Goal: Task Accomplishment & Management: Manage account settings

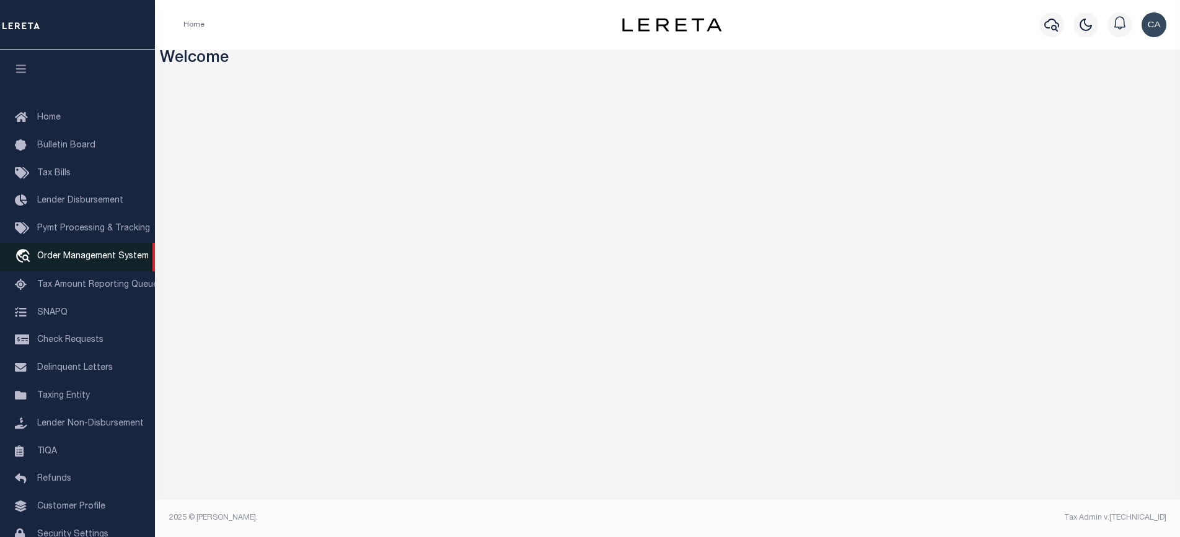
click at [106, 261] on span "Order Management System" at bounding box center [93, 256] width 112 height 9
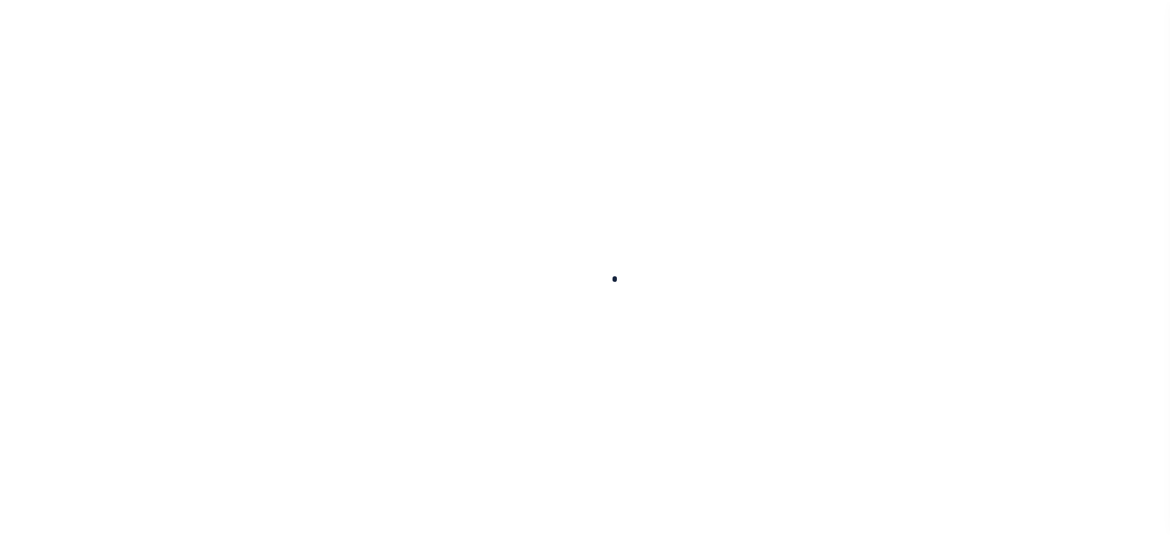
scroll to position [66, 0]
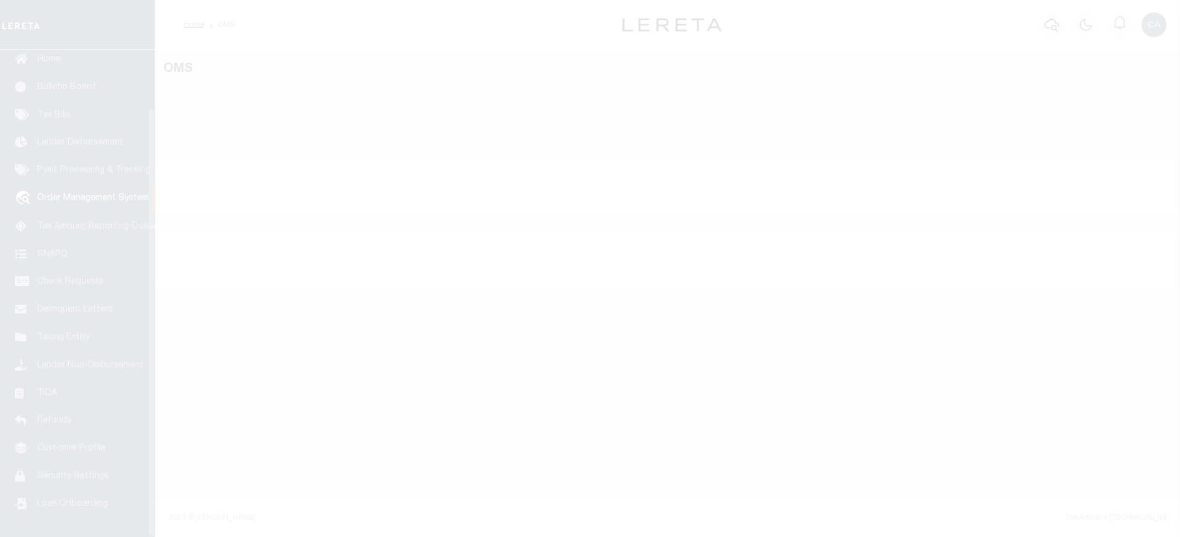
select select "200"
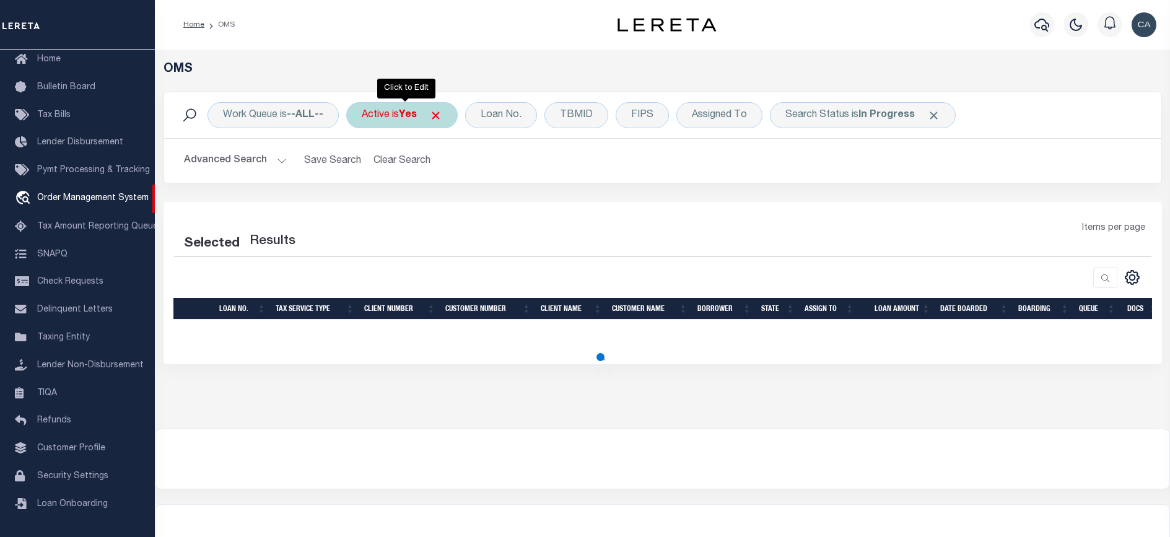
click at [439, 116] on span "Click to Remove" at bounding box center [435, 115] width 13 height 13
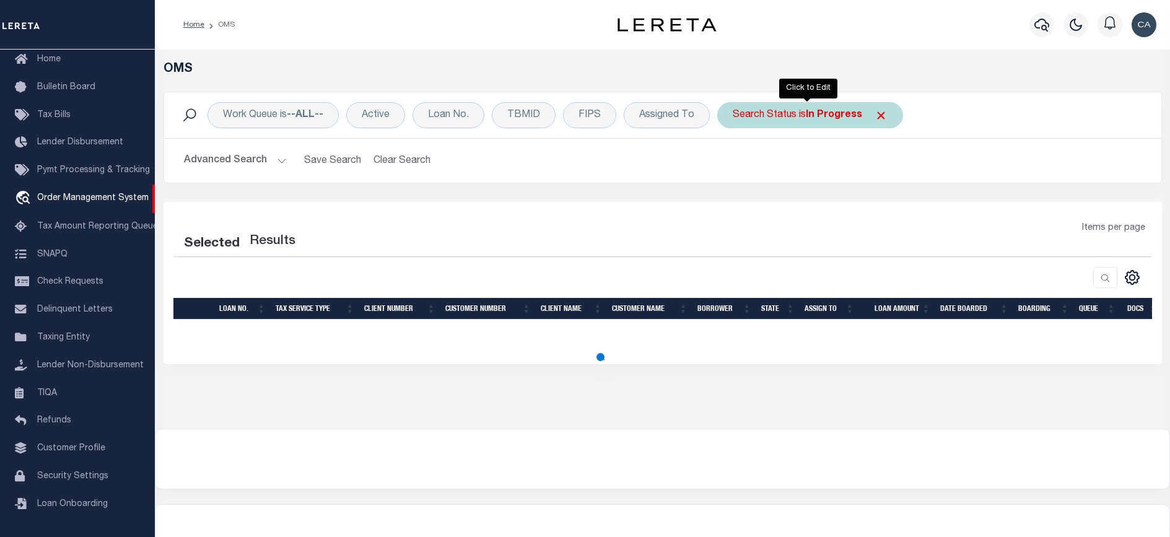
click at [880, 122] on div "Search Status is In Progress" at bounding box center [810, 115] width 186 height 26
select select "IP"
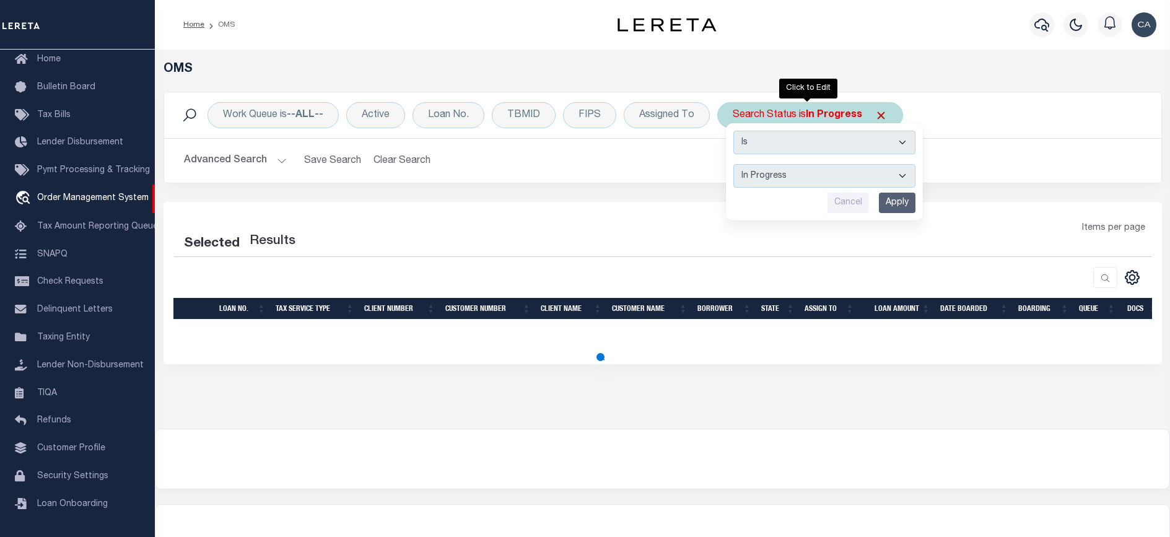
click at [885, 121] on span at bounding box center [881, 115] width 13 height 13
select select "200"
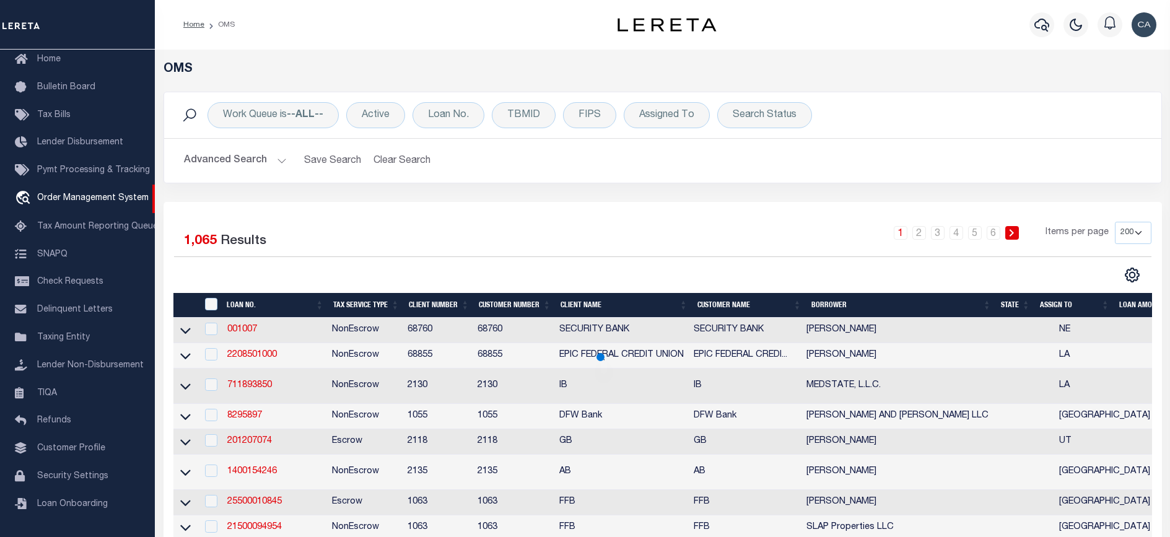
click at [882, 118] on div "Work Queue is --ALL-- Active Loan No. TBMID FIPS Assigned To Search Status Sear…" at bounding box center [663, 115] width 978 height 26
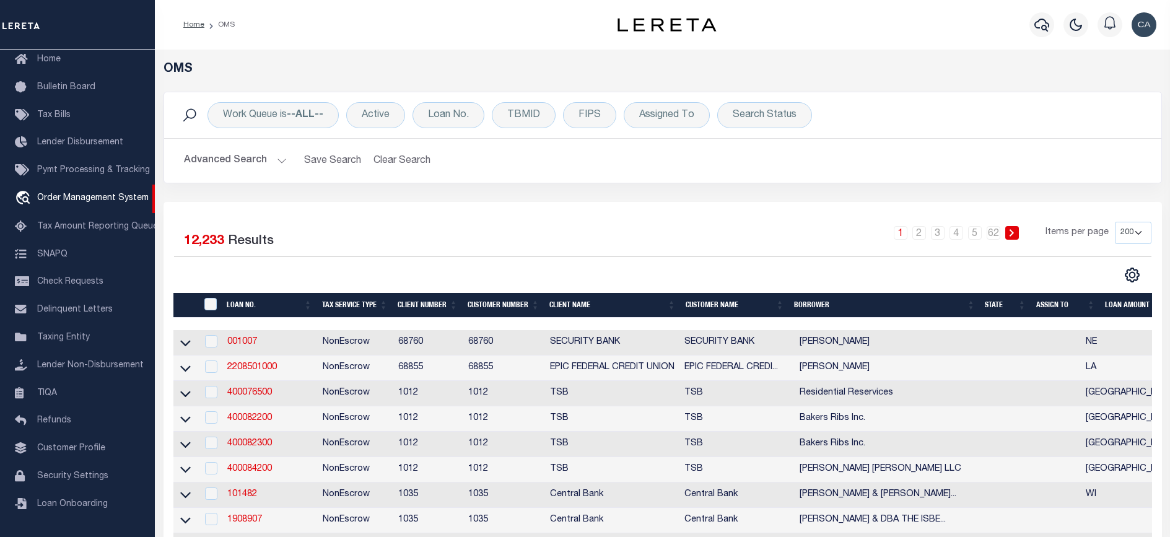
click at [242, 171] on button "Advanced Search" at bounding box center [235, 161] width 103 height 24
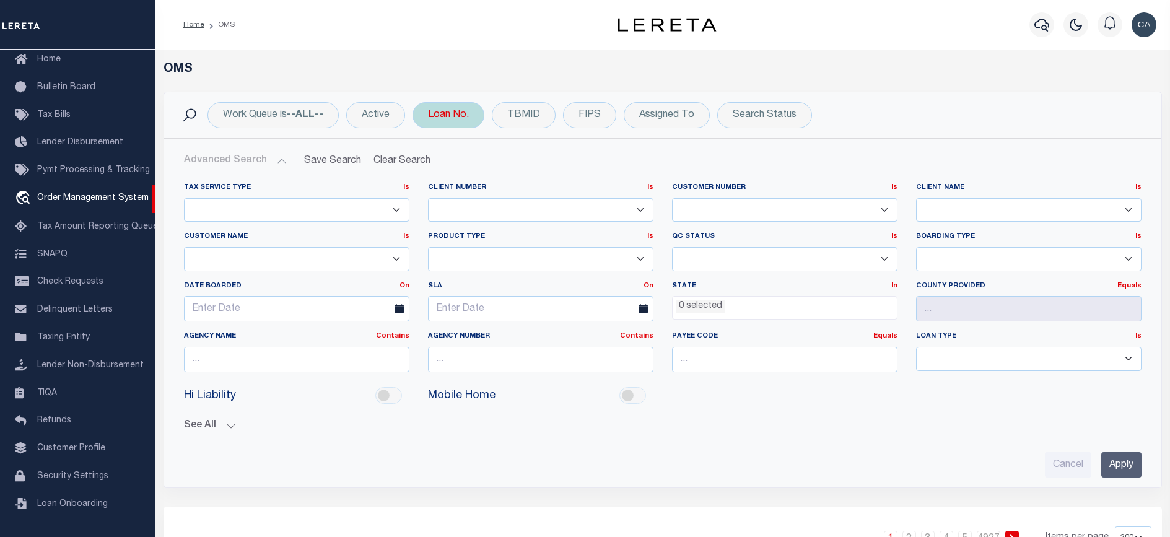
click at [439, 114] on div "Loan No." at bounding box center [449, 115] width 72 height 26
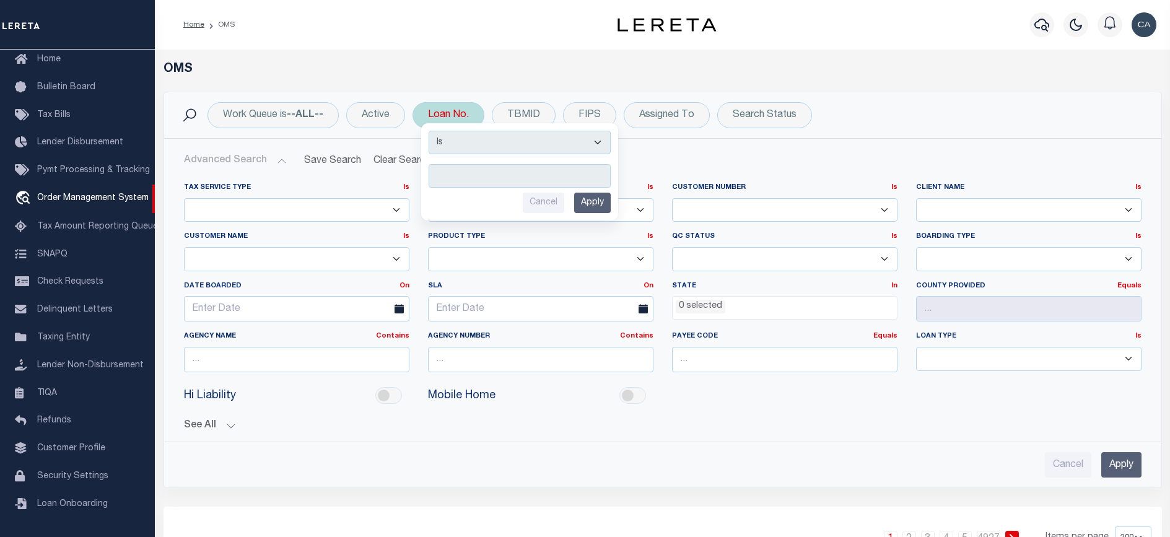
click at [479, 159] on div "Is Contains Cancel Apply" at bounding box center [519, 171] width 197 height 97
click at [486, 146] on select "Is Contains" at bounding box center [520, 143] width 182 height 24
select select "c"
click at [430, 131] on select "Is Contains" at bounding box center [520, 143] width 182 height 24
click at [489, 179] on input "text" at bounding box center [520, 176] width 182 height 24
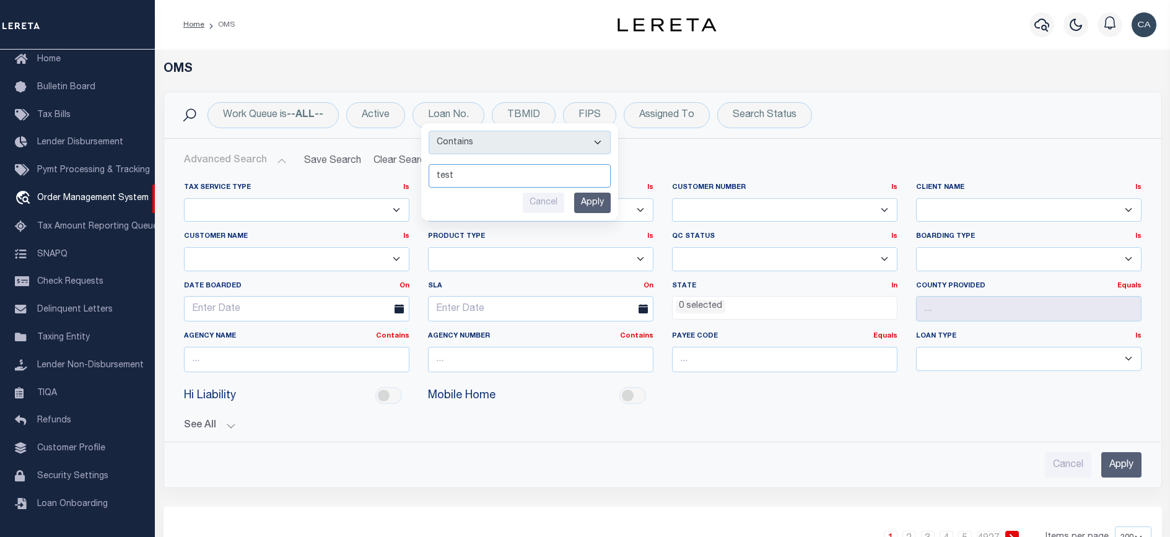
type input "test"
click at [606, 207] on input "Apply" at bounding box center [592, 203] width 37 height 20
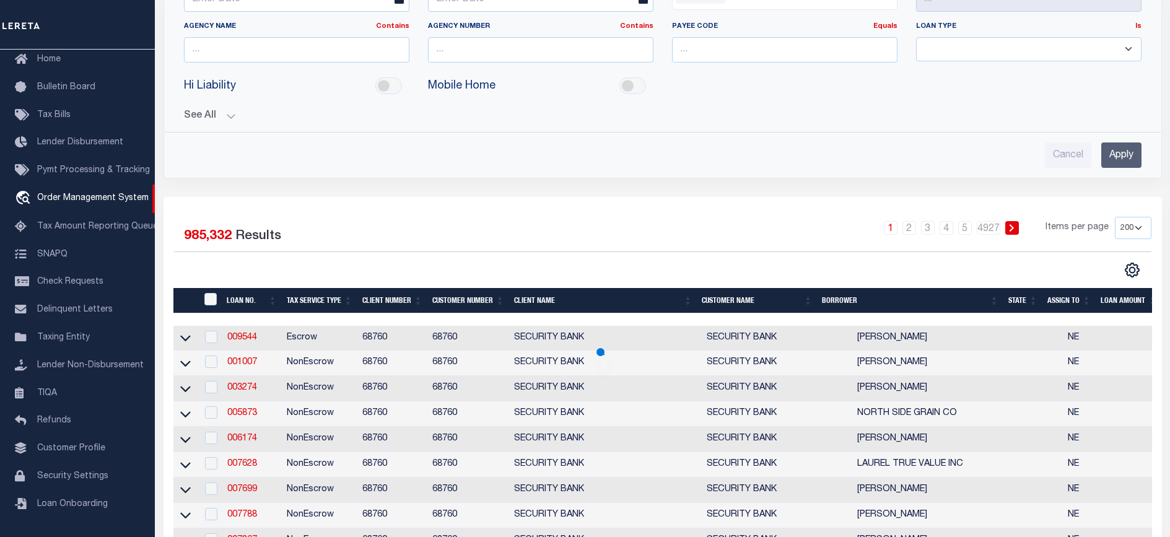
scroll to position [372, 0]
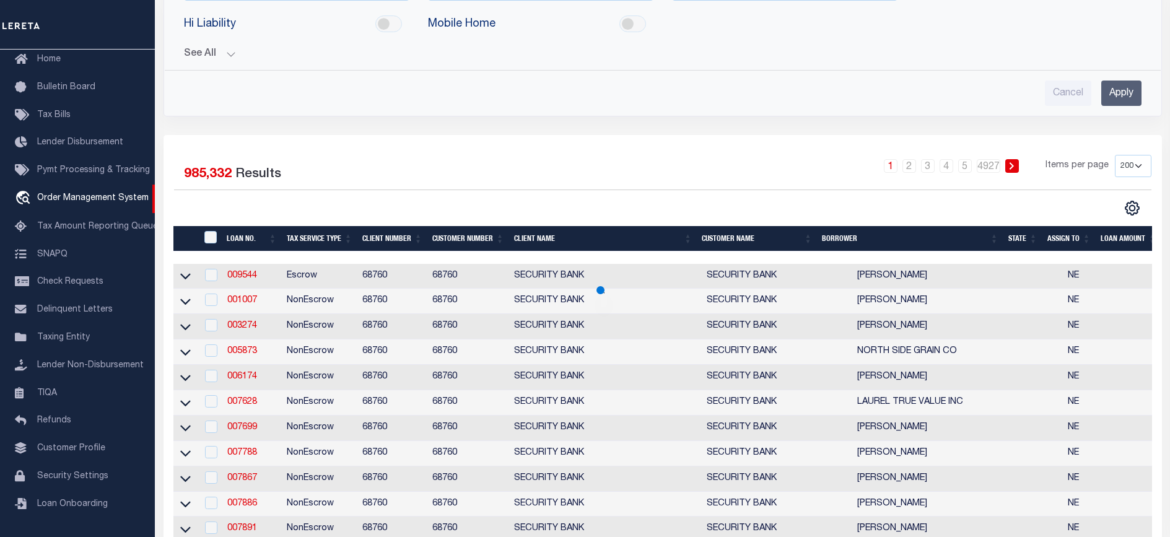
click at [1115, 91] on input "Apply" at bounding box center [1122, 93] width 40 height 25
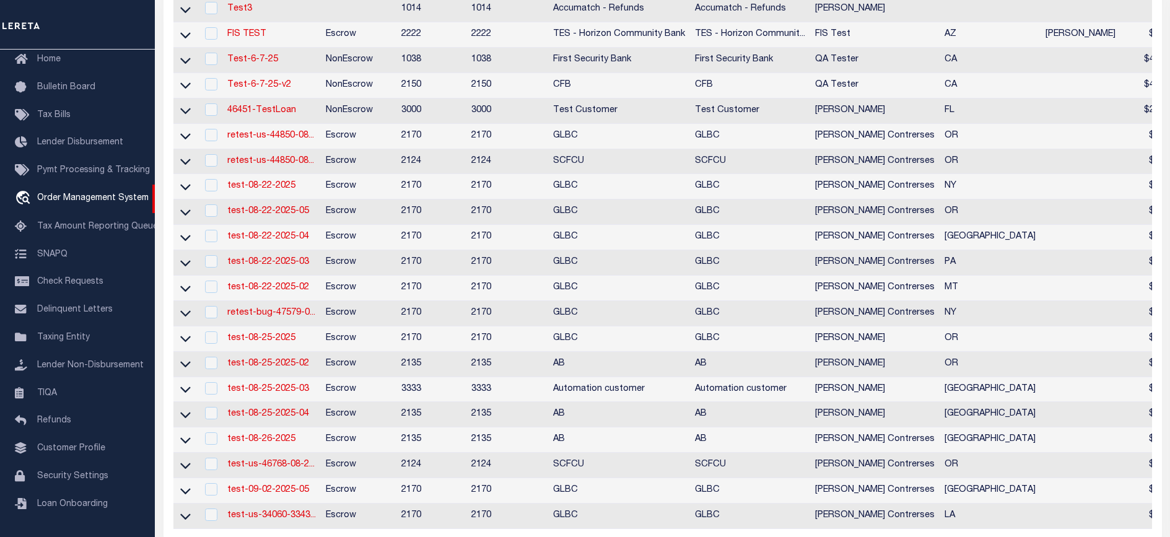
scroll to position [248, 0]
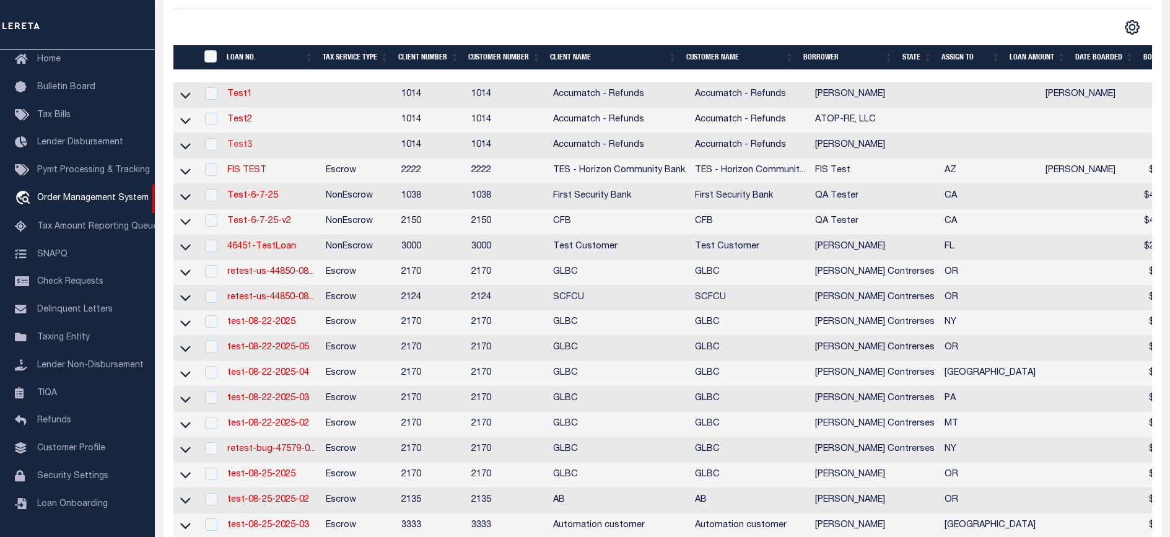
click at [244, 148] on link "Test3" at bounding box center [239, 145] width 25 height 9
checkbox input "true"
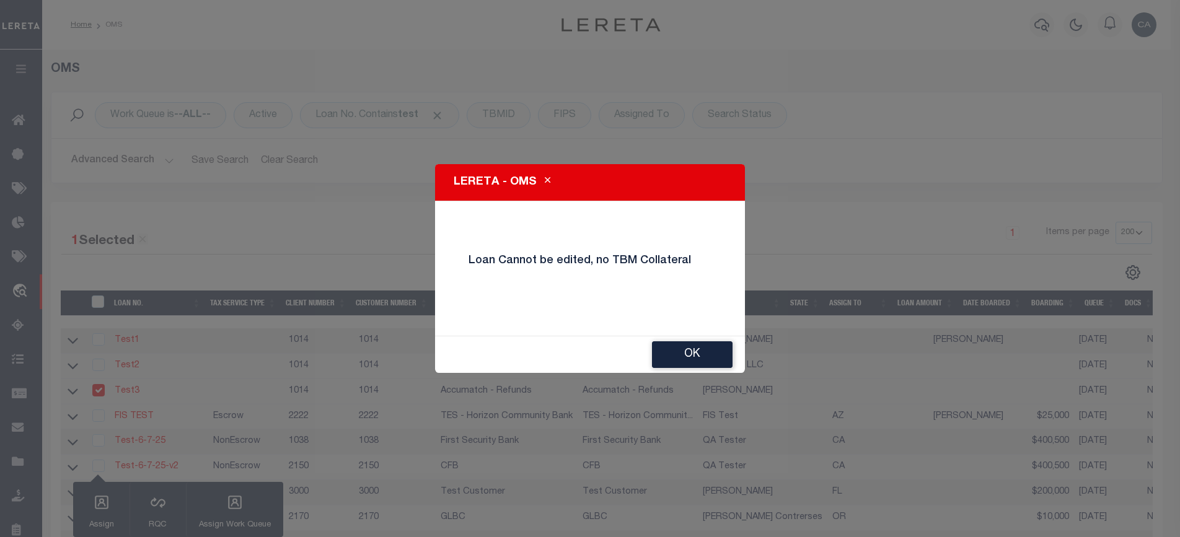
click at [704, 357] on button "OK" at bounding box center [692, 354] width 81 height 27
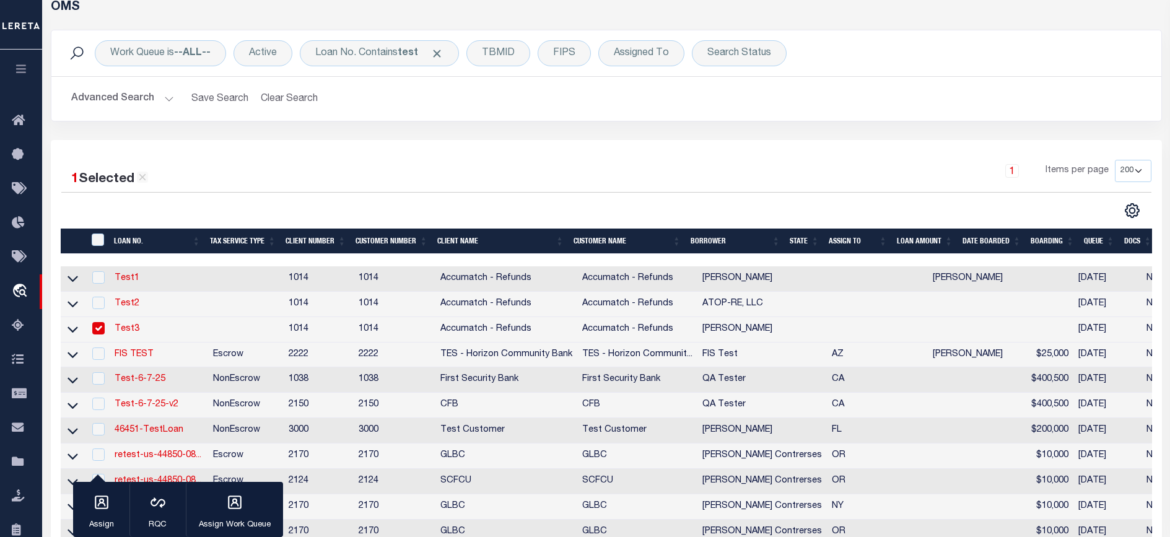
scroll to position [124, 0]
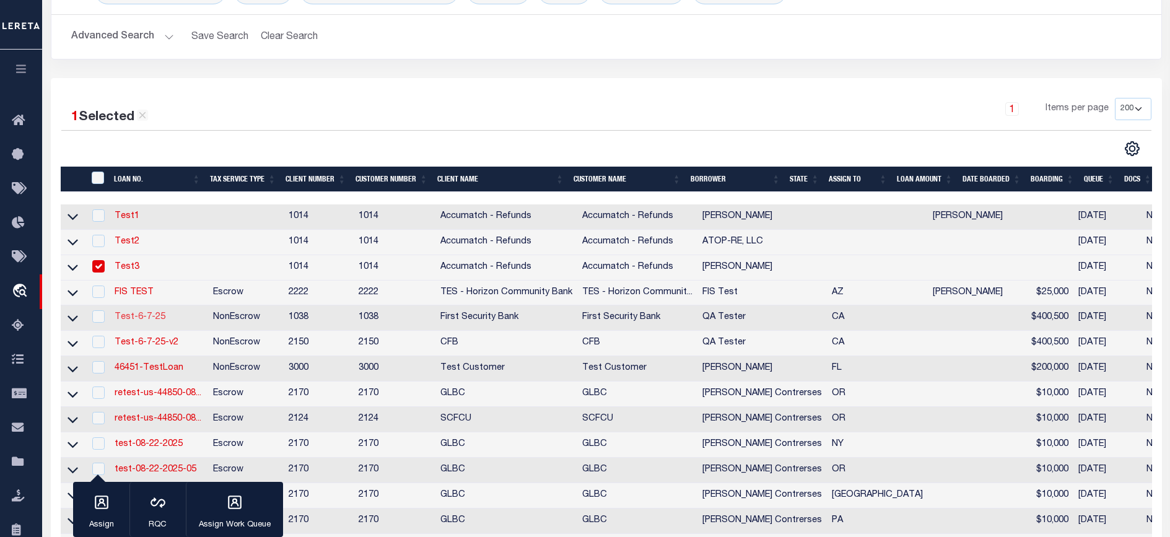
click at [152, 320] on link "Test-6-7-25" at bounding box center [140, 317] width 51 height 9
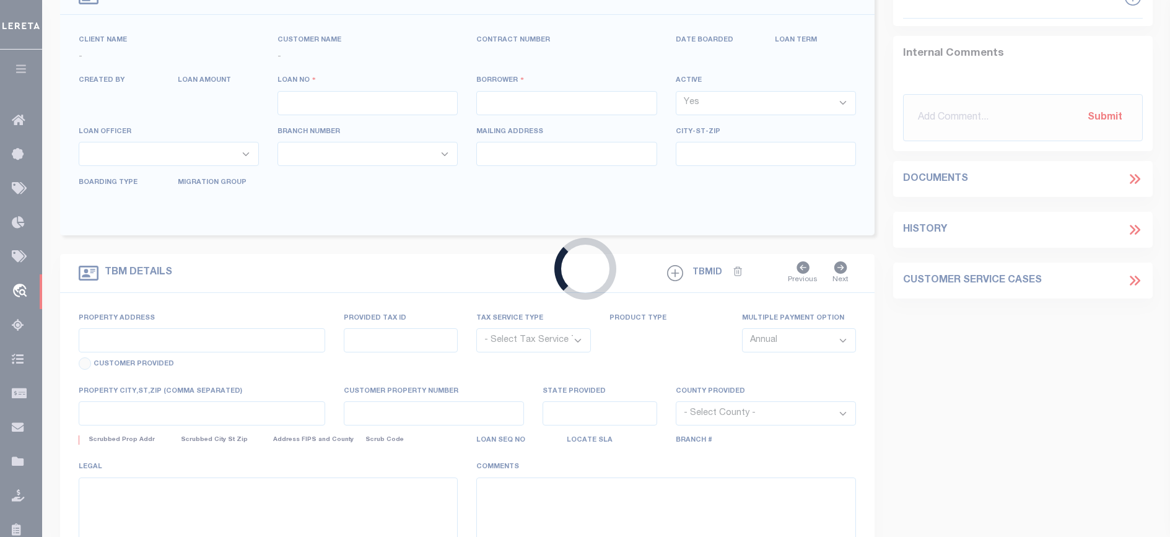
type input "Test-6-7-25"
type input "QA Tester"
select select "False"
select select
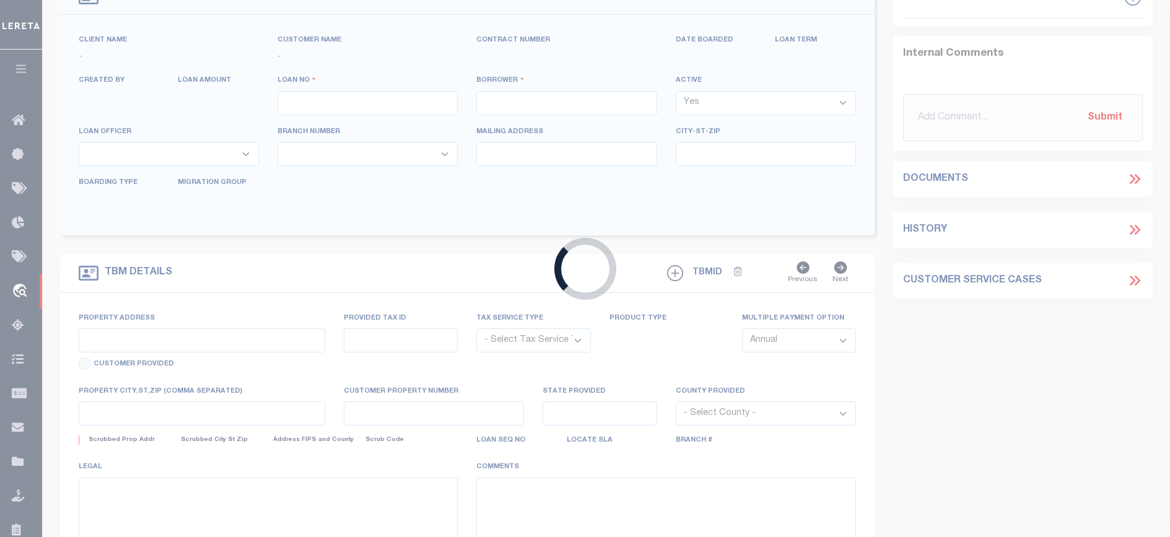
type input "[STREET_ADDRESS]"
type input "POMONA CA 91768-2642"
type input "[DATE]"
select select "20"
select select "NonEscrow"
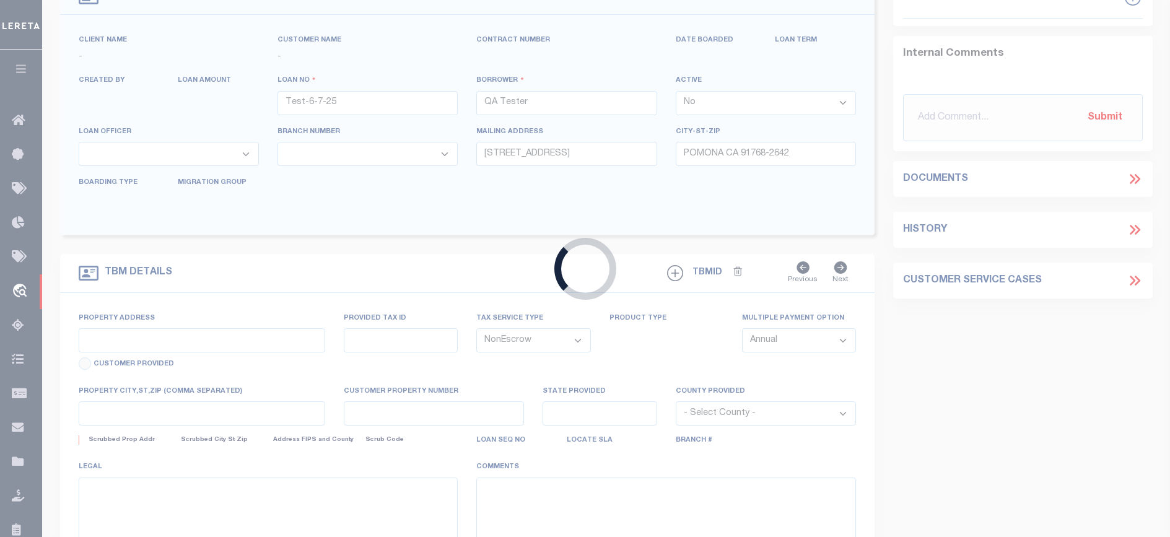
type input "[STREET_ADDRESS]"
select select
type input "POMONA CA 91768-2642"
type input "CA"
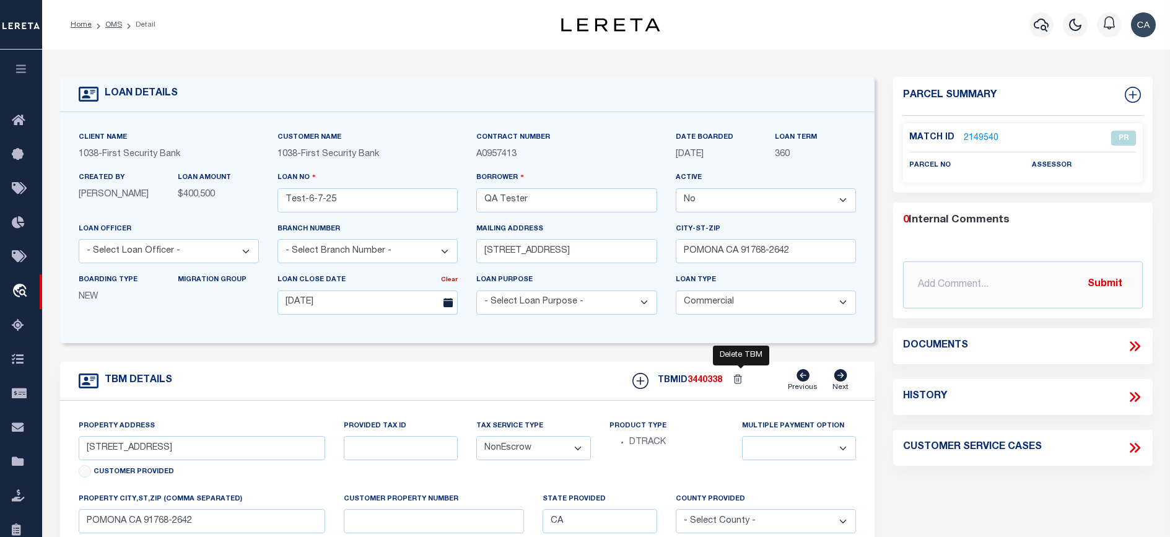
click at [738, 376] on icon at bounding box center [739, 381] width 19 height 18
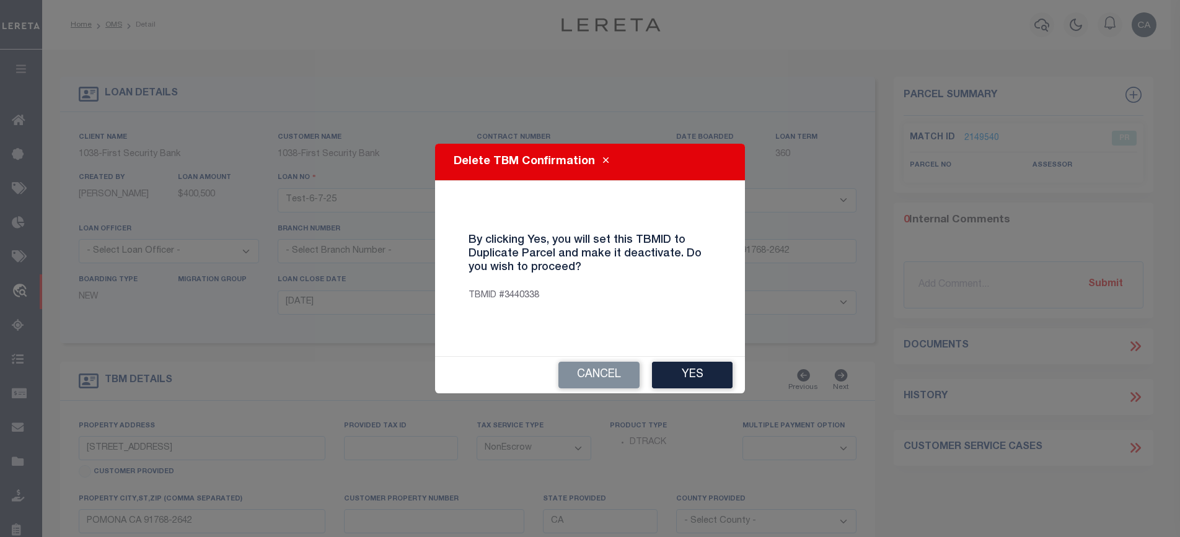
click at [504, 224] on div "By clicking Yes, you will set this TBMID to Duplicate Parcel and make it deacti…" at bounding box center [590, 269] width 280 height 146
